Goal: Information Seeking & Learning: Understand process/instructions

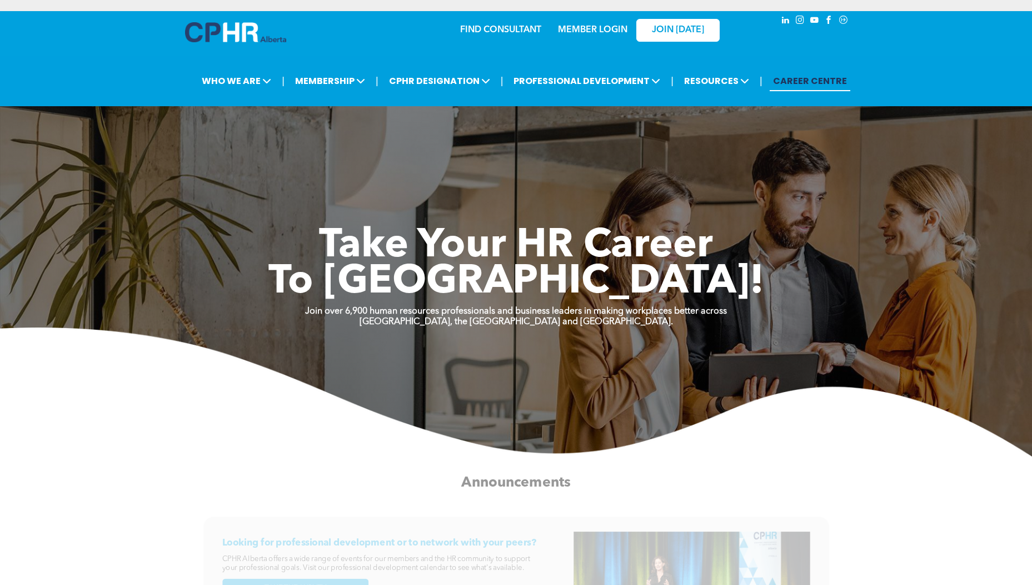
click at [608, 30] on link "MEMBER LOGIN" at bounding box center [592, 30] width 69 height 9
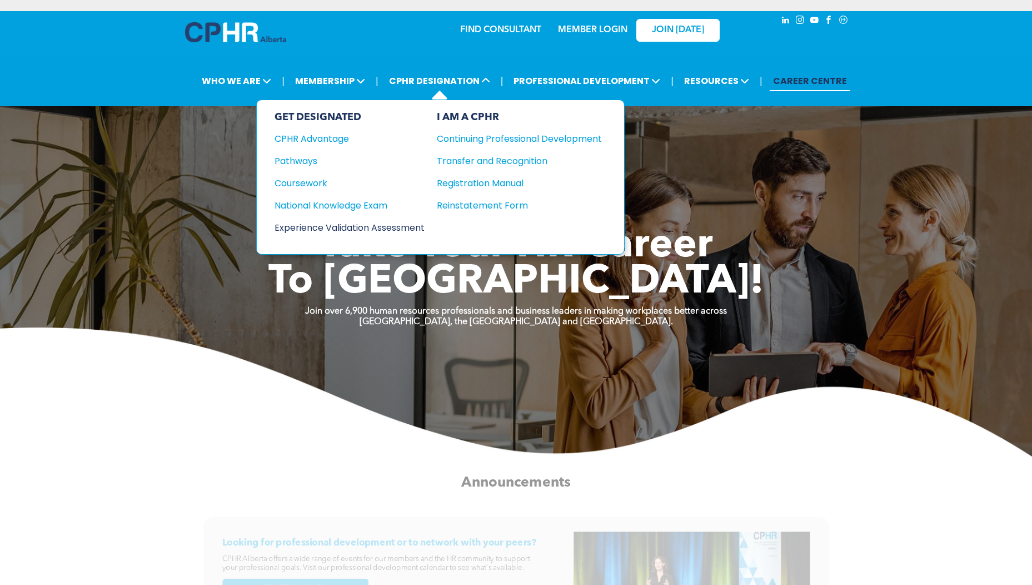
click at [345, 228] on div "Experience Validation Assessment" at bounding box center [342, 228] width 135 height 14
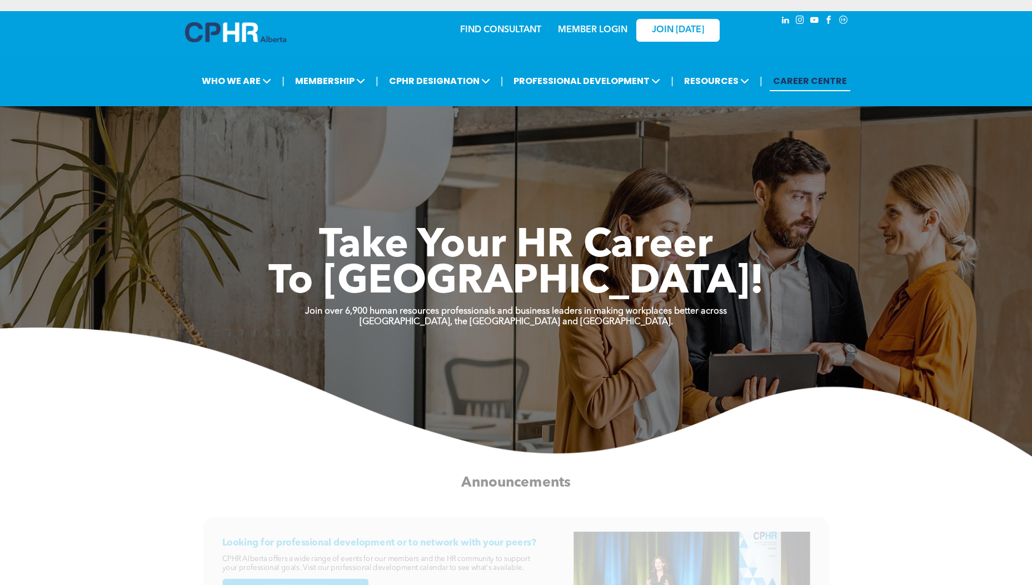
click at [577, 27] on link "MEMBER LOGIN" at bounding box center [592, 30] width 69 height 9
click at [593, 31] on link "MEMBER LOGIN" at bounding box center [592, 30] width 69 height 9
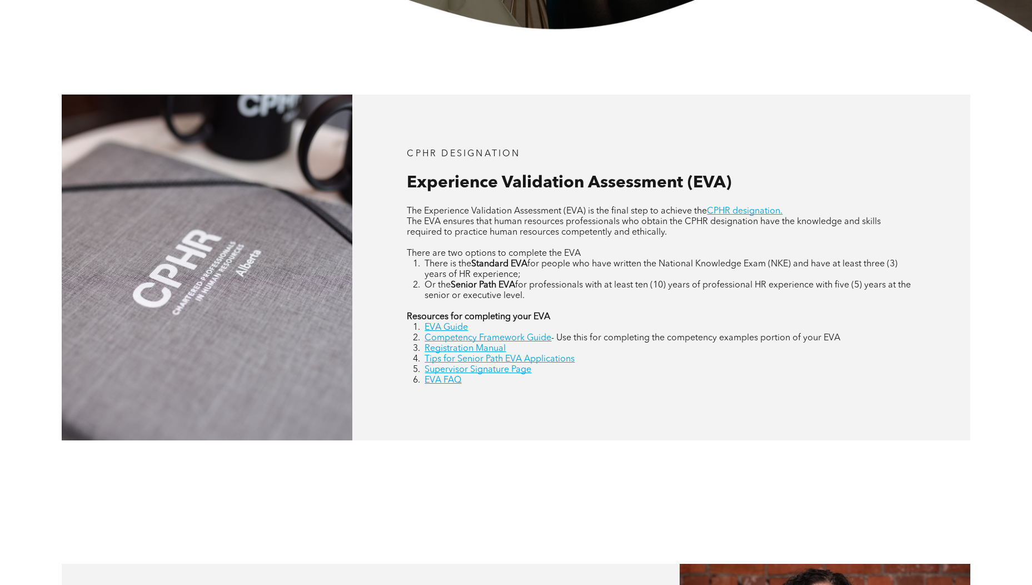
scroll to position [432, 0]
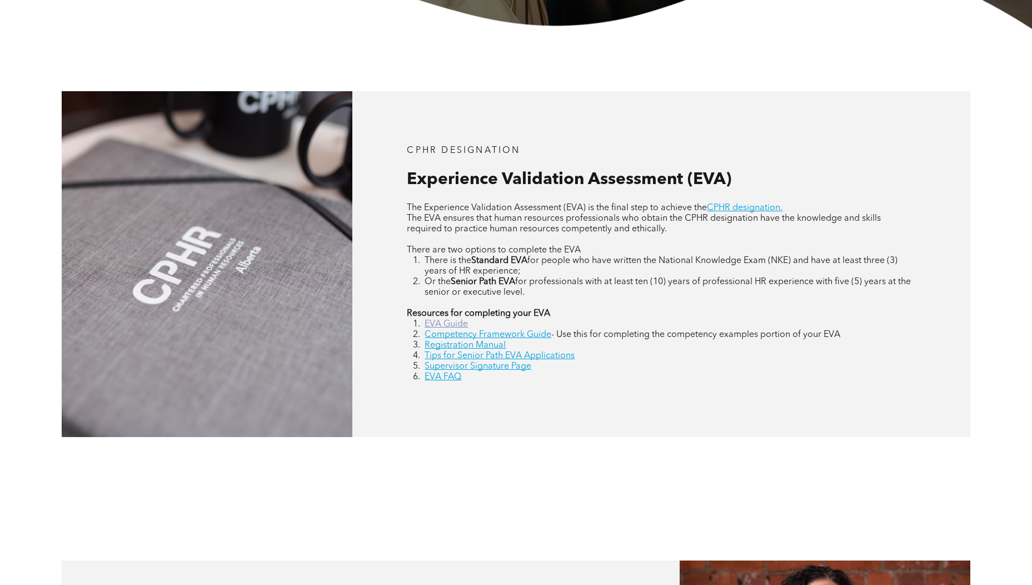
click at [427, 324] on link "EVA Guide" at bounding box center [446, 324] width 43 height 9
click at [475, 354] on link "Tips for Senior Path EVA Applications" at bounding box center [500, 355] width 150 height 9
click at [458, 347] on link "Registration Manual" at bounding box center [465, 345] width 81 height 9
click at [471, 367] on link "Supervisor Signature Page" at bounding box center [478, 366] width 107 height 9
click at [450, 378] on link "EVA FAQ" at bounding box center [443, 376] width 37 height 9
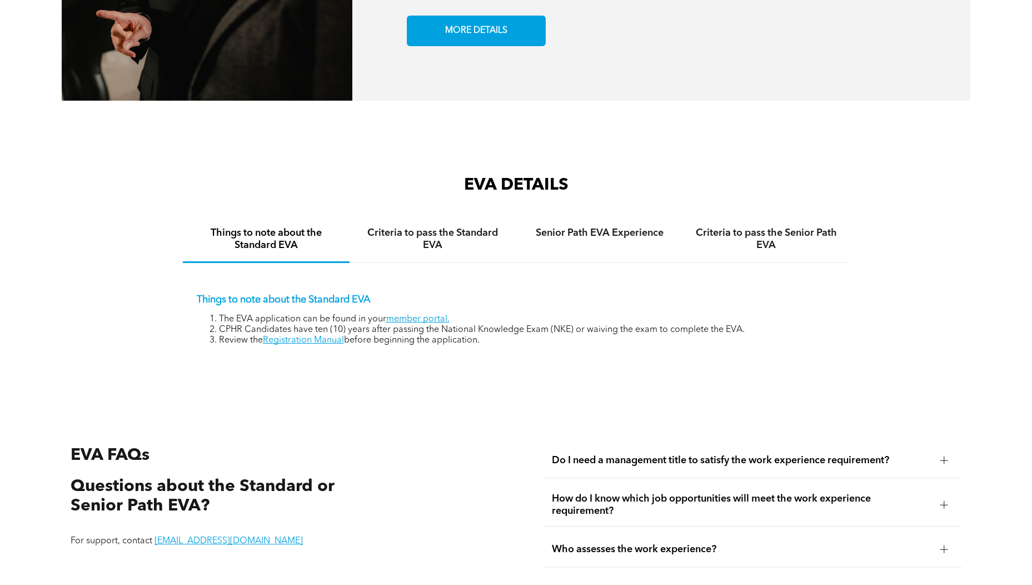
scroll to position [2071, 0]
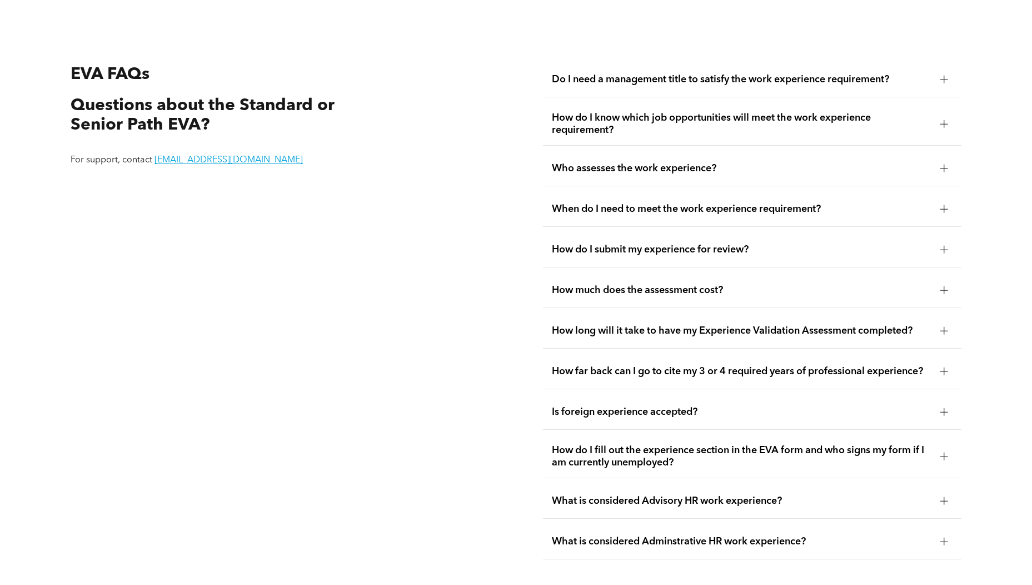
click at [612, 284] on span "How much does the assessment cost?" at bounding box center [741, 290] width 379 height 12
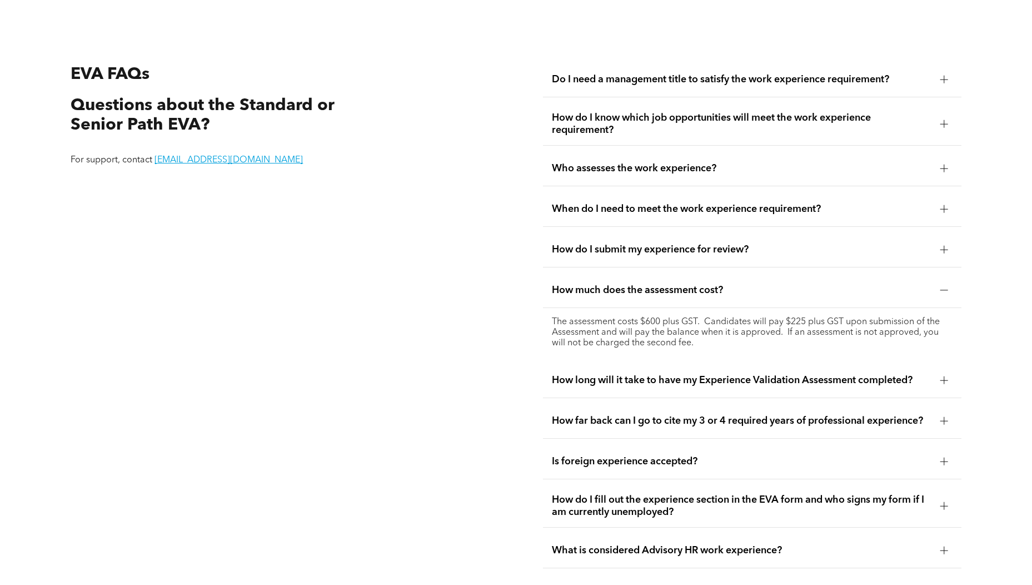
click at [943, 76] on div at bounding box center [944, 80] width 8 height 8
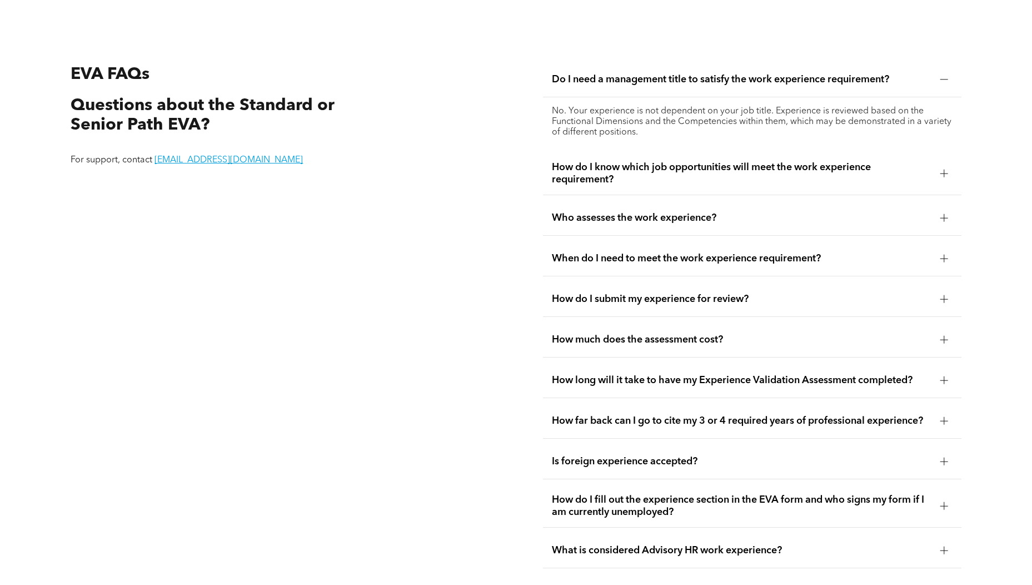
click at [945, 170] on div at bounding box center [944, 174] width 8 height 8
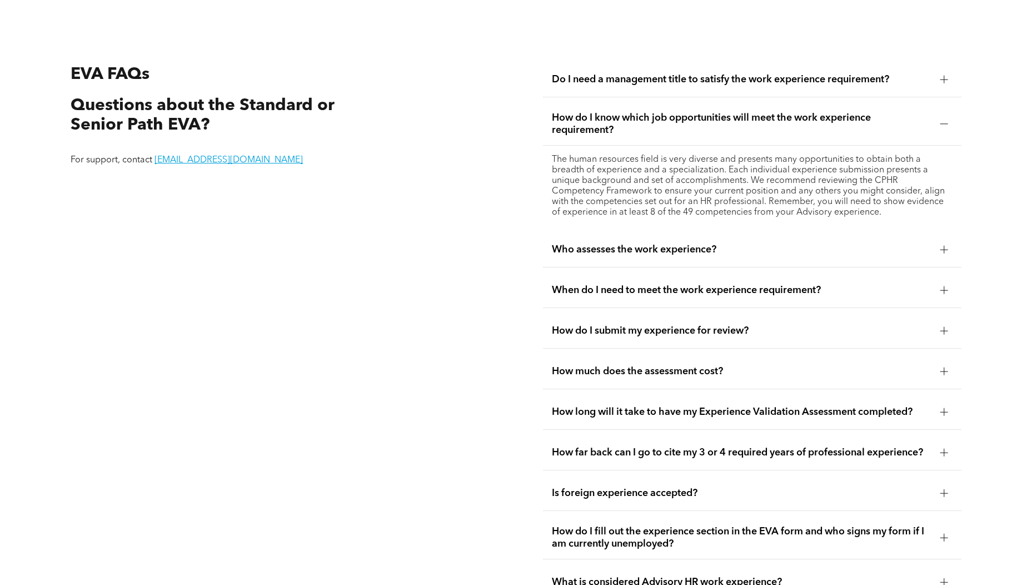
click at [943, 249] on div at bounding box center [944, 249] width 8 height 1
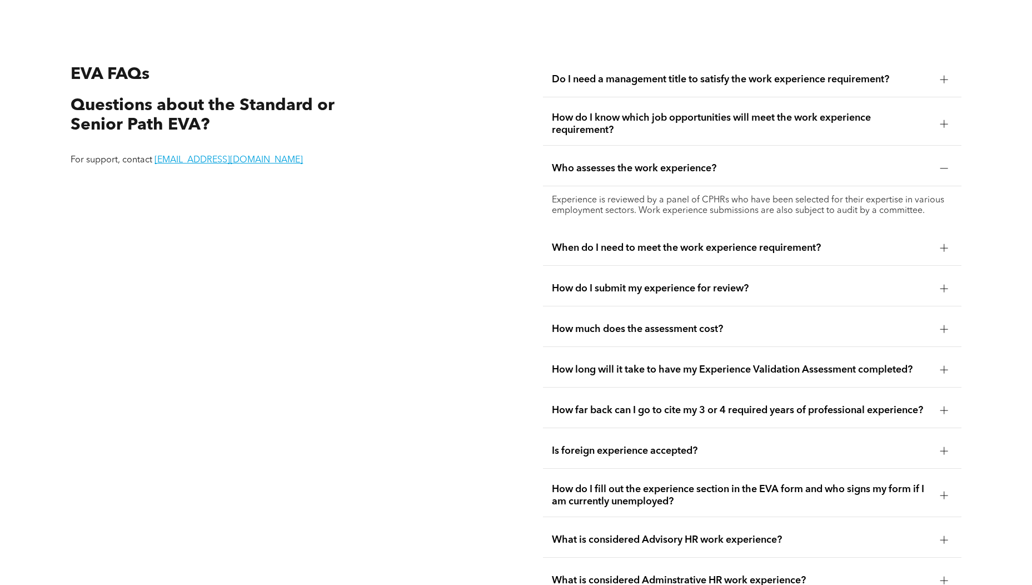
click at [944, 244] on div at bounding box center [944, 248] width 1 height 8
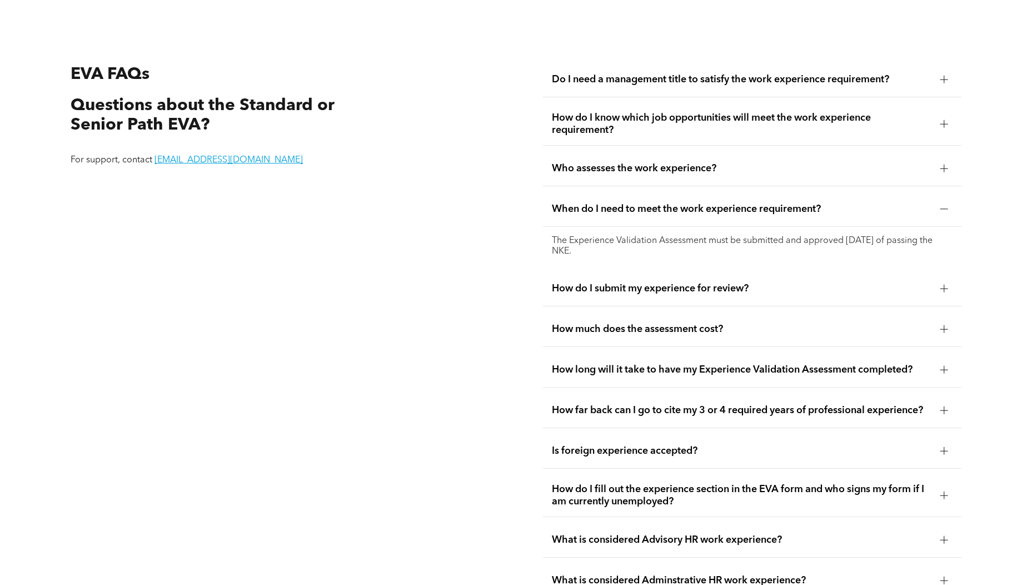
click at [944, 285] on div at bounding box center [944, 289] width 1 height 8
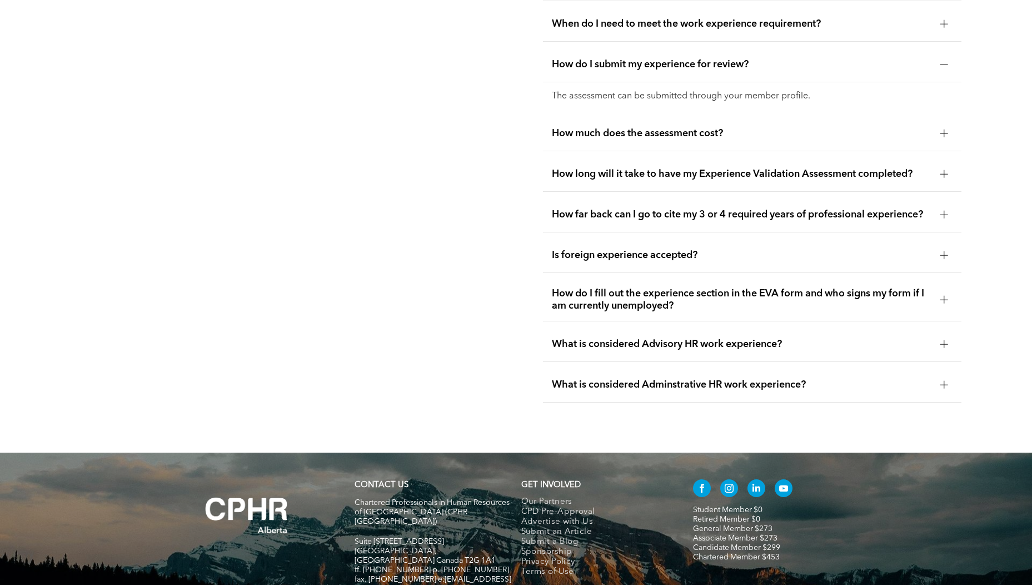
scroll to position [2262, 0]
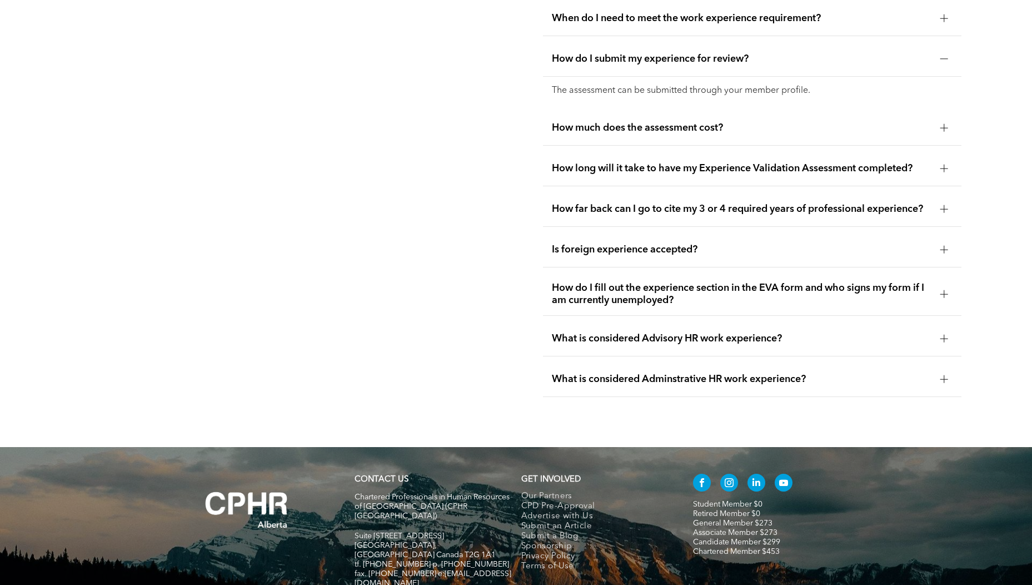
click at [941, 160] on div at bounding box center [944, 168] width 17 height 17
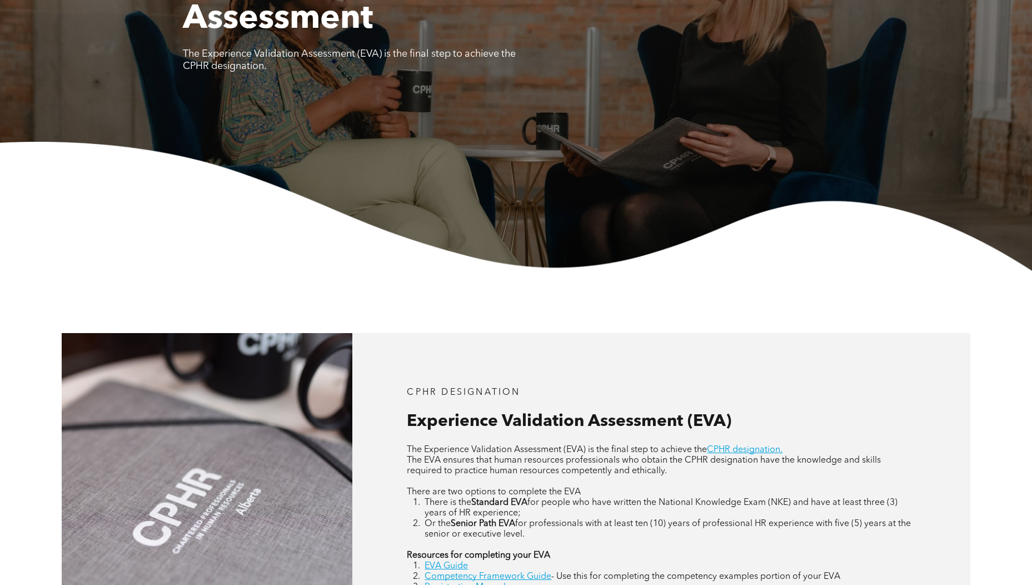
scroll to position [0, 0]
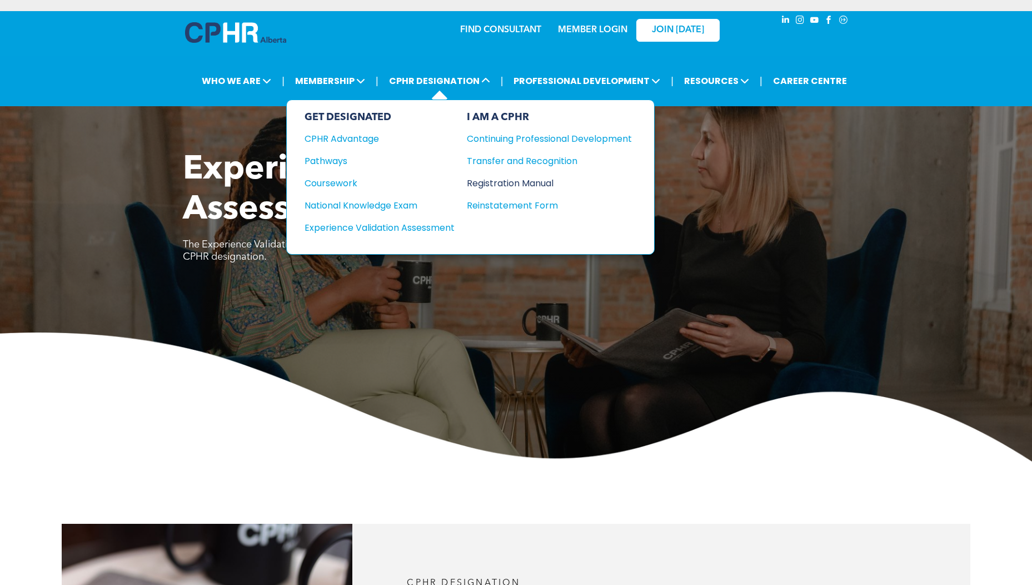
click at [512, 183] on div "Registration Manual" at bounding box center [541, 183] width 148 height 14
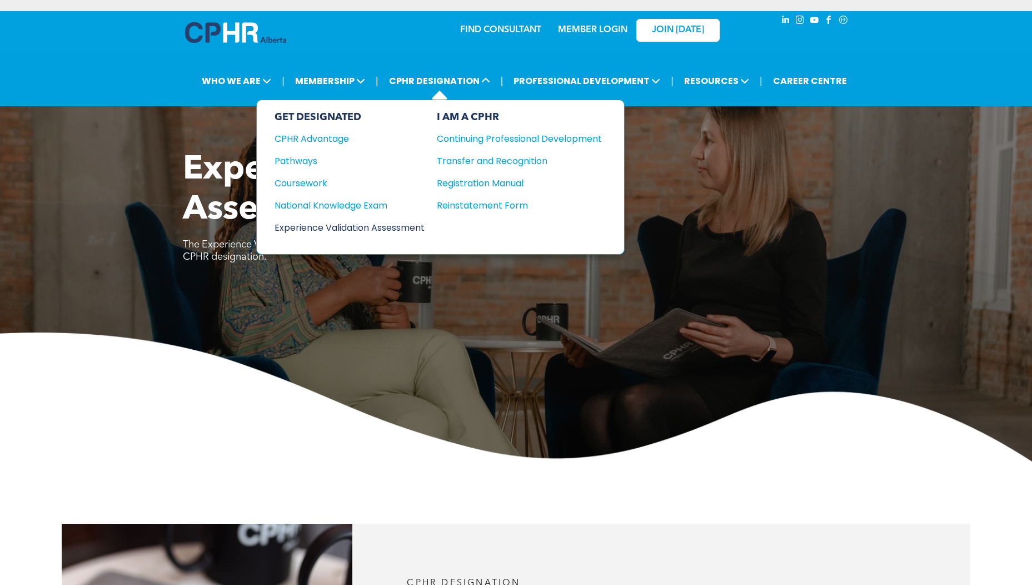
click at [385, 226] on div "Experience Validation Assessment" at bounding box center [342, 228] width 135 height 14
click at [493, 203] on div "Reinstatement Form" at bounding box center [511, 205] width 148 height 14
